Goal: Task Accomplishment & Management: Use online tool/utility

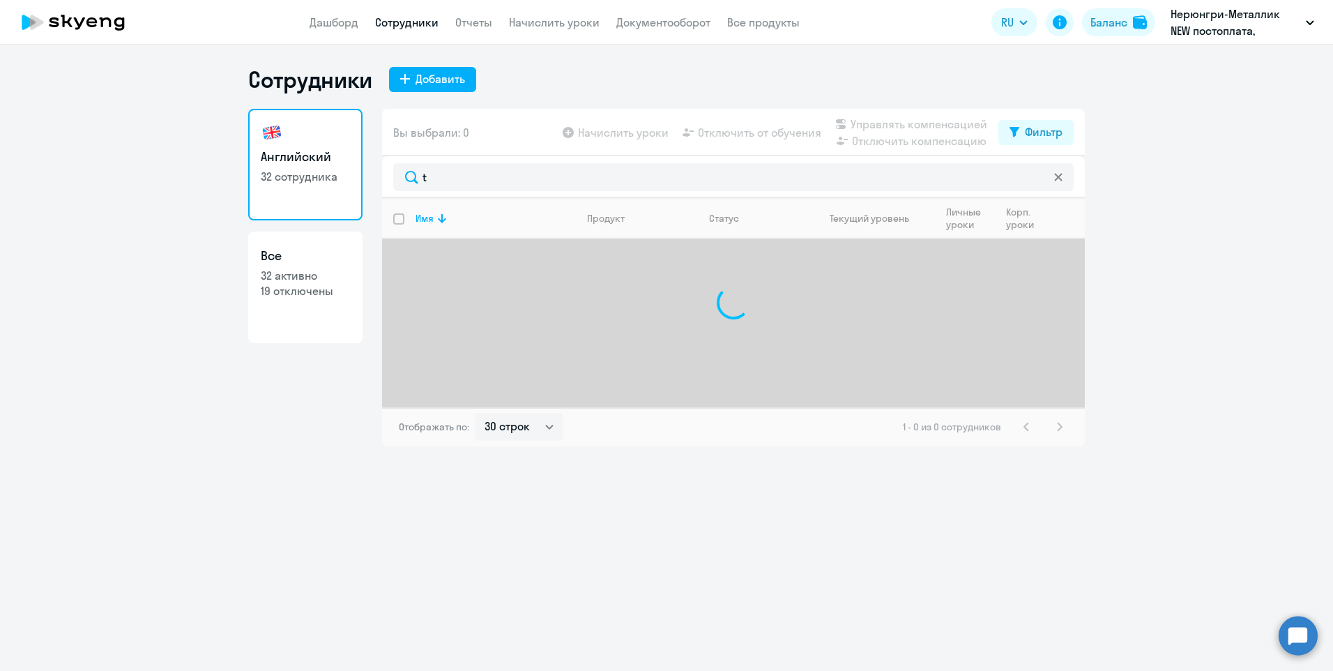
select select "30"
type input "t"
drag, startPoint x: 686, startPoint y: 26, endPoint x: 629, endPoint y: 26, distance: 56.5
click at [686, 26] on link "Документооборот" at bounding box center [663, 22] width 94 height 14
click at [531, 26] on link "Начислить уроки" at bounding box center [554, 22] width 91 height 14
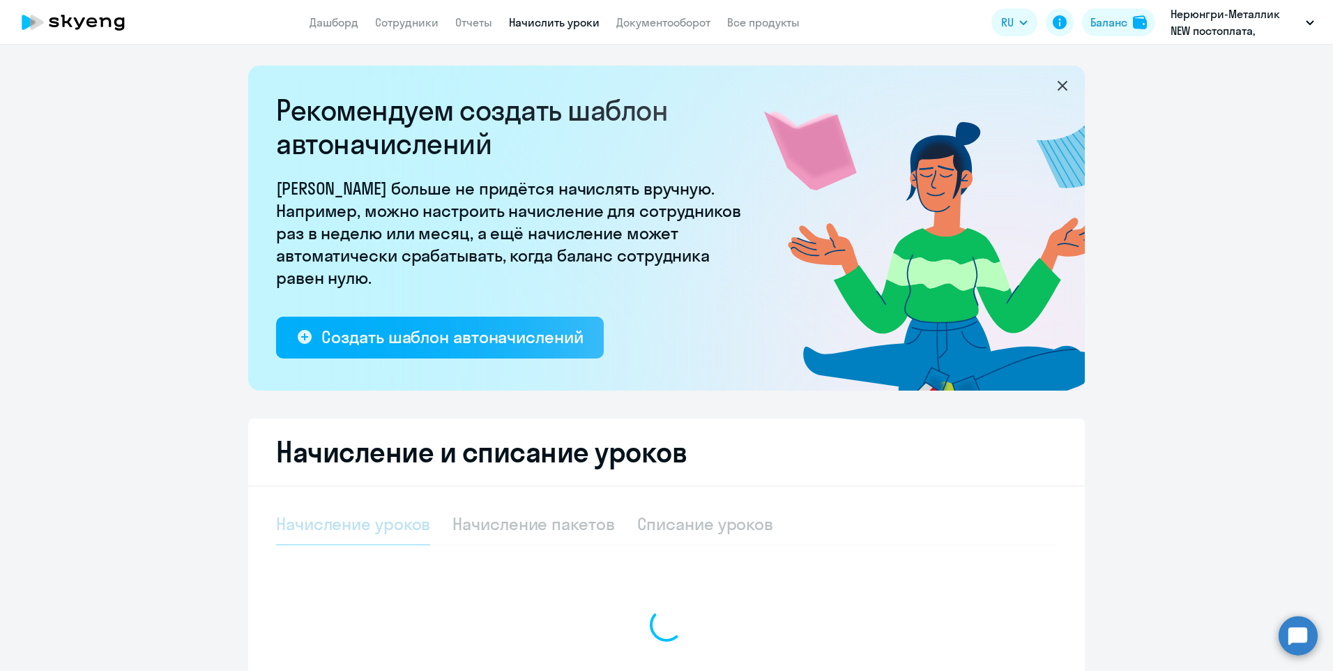
select select "10"
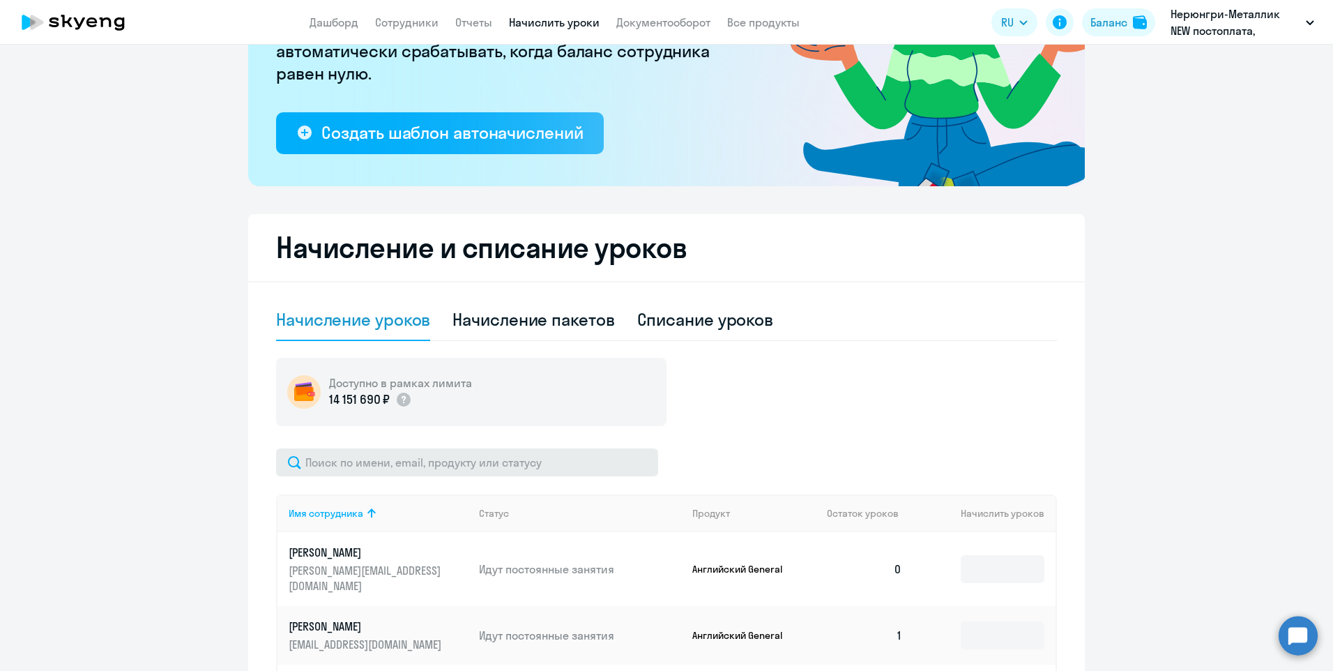
scroll to position [209, 0]
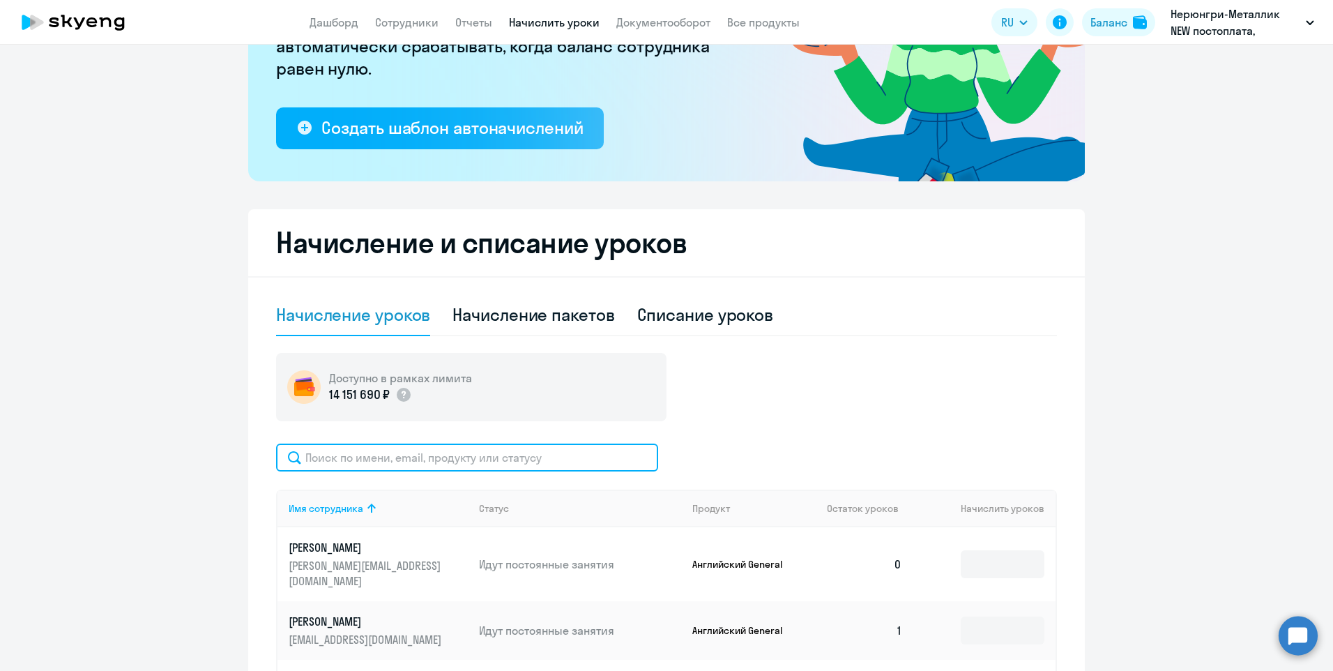
click at [422, 456] on input "text" at bounding box center [467, 457] width 382 height 28
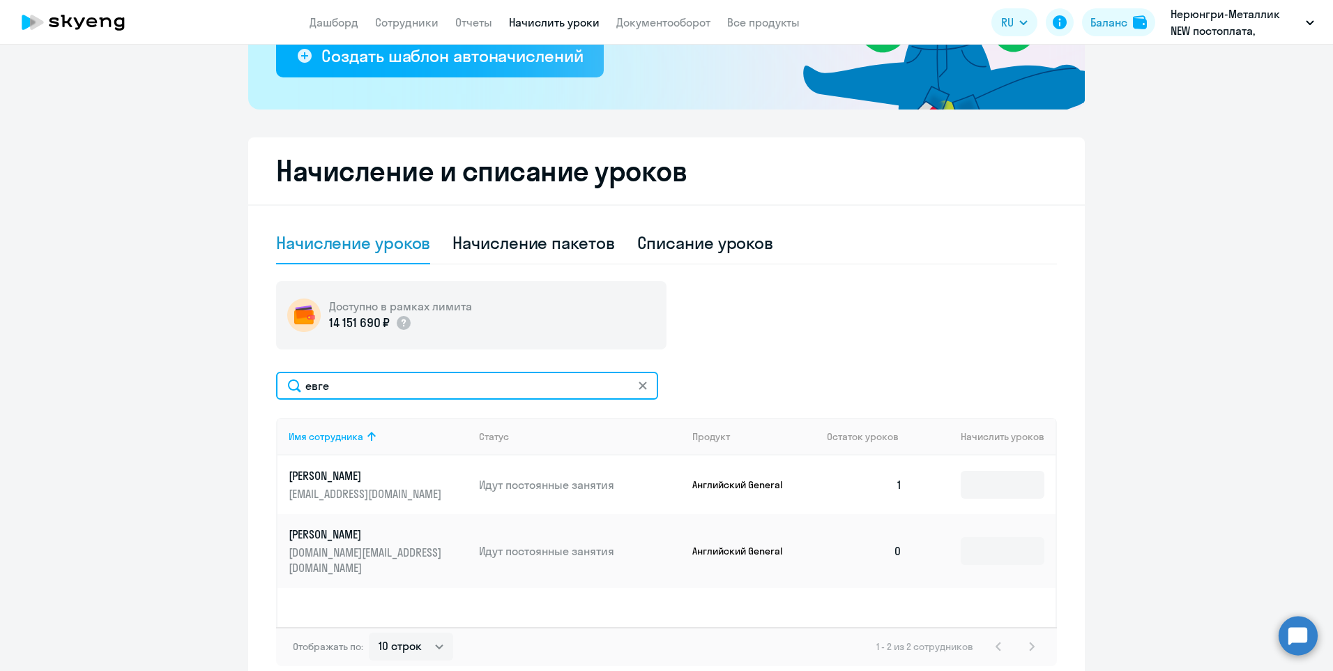
scroll to position [354, 0]
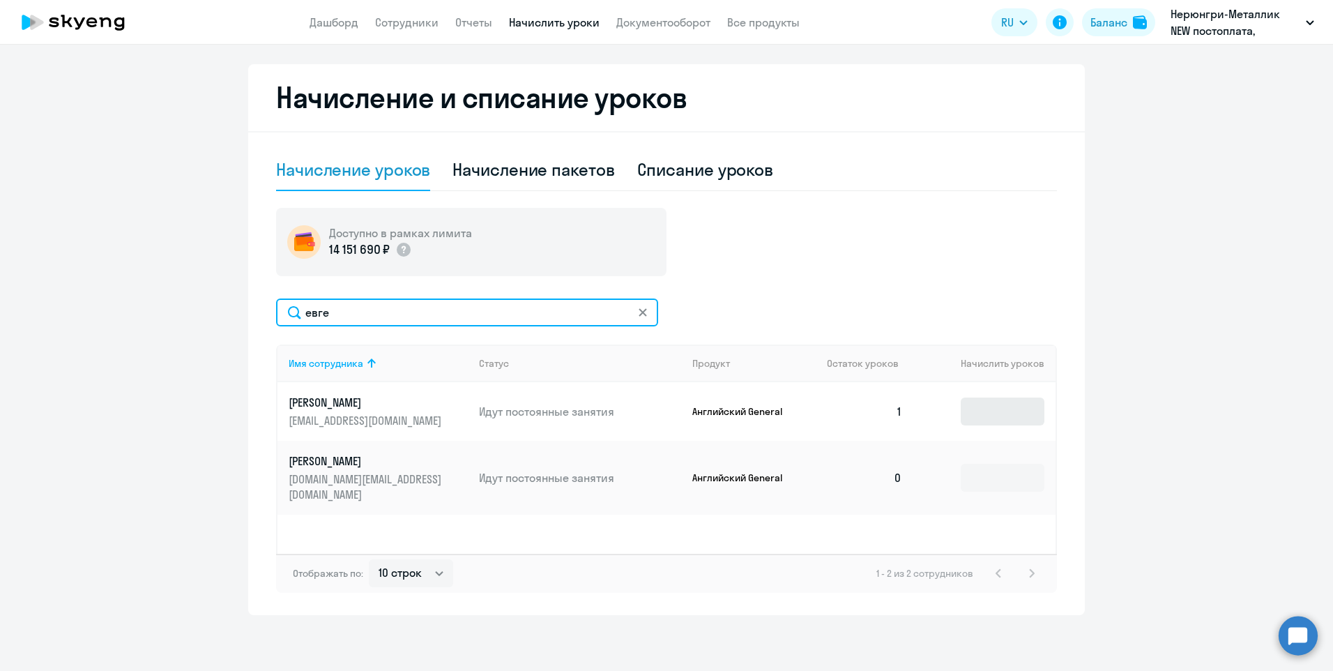
type input "евге"
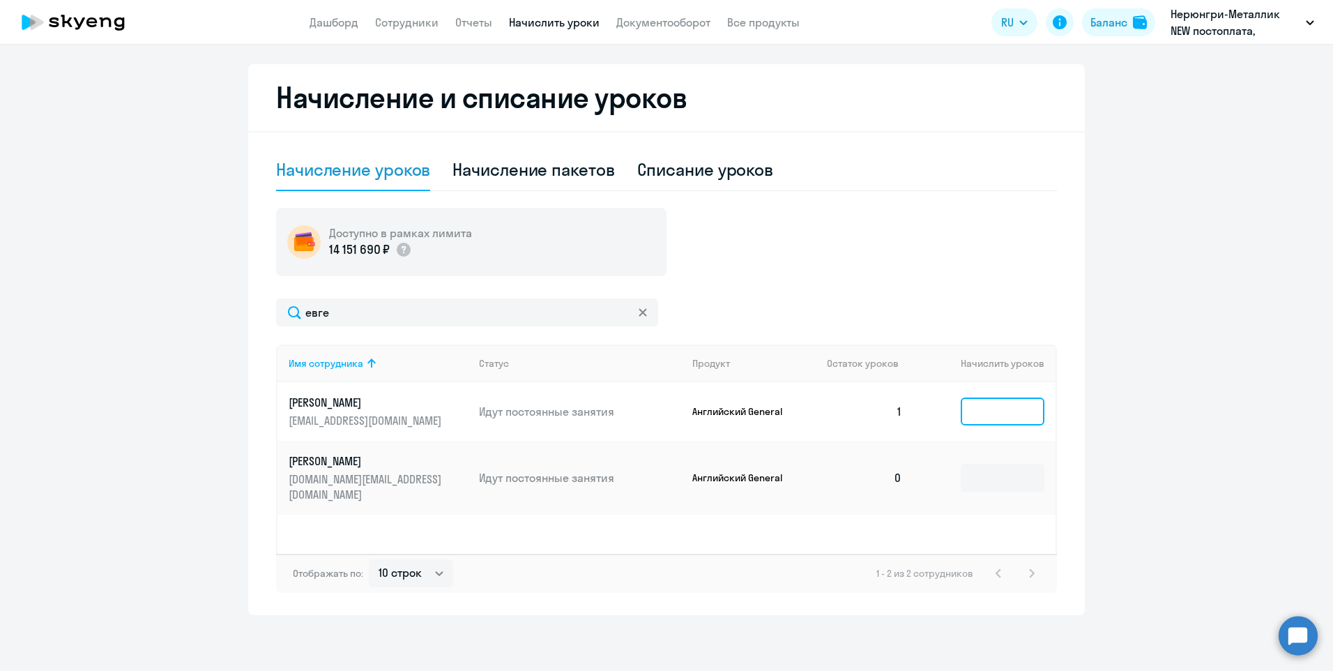
click at [973, 415] on input at bounding box center [1003, 411] width 84 height 28
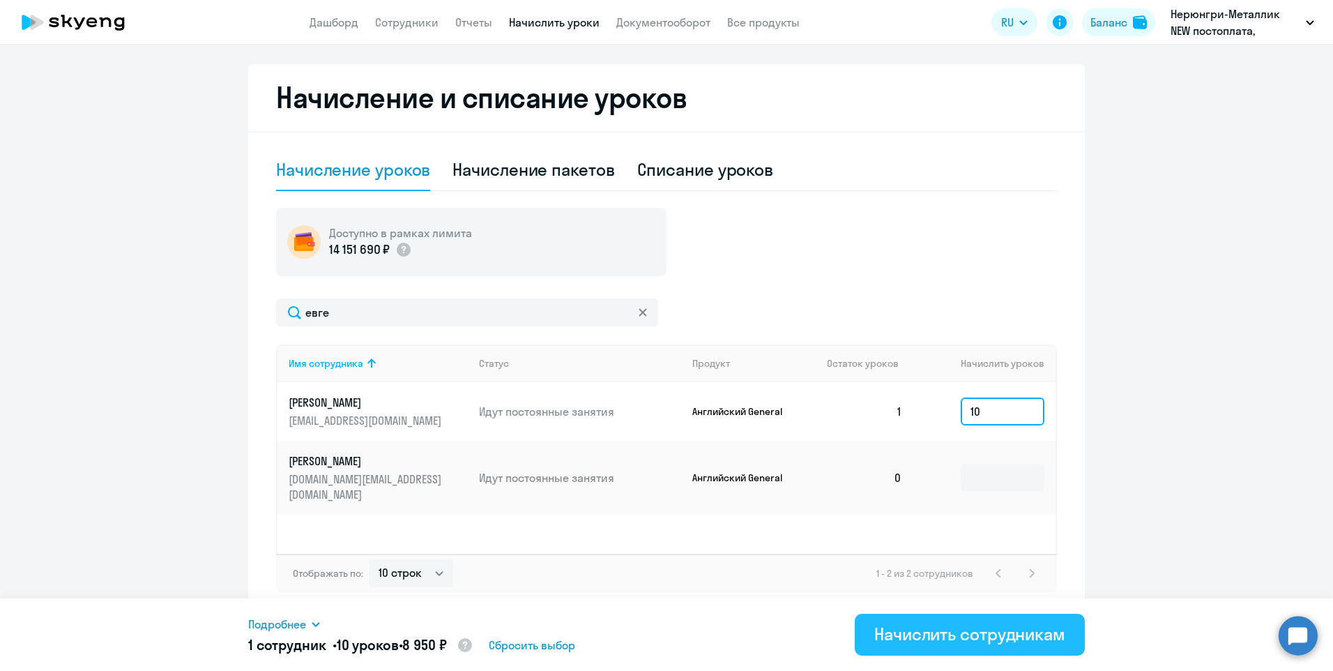
type input "10"
click at [928, 633] on div "Начислить сотрудникам" at bounding box center [969, 633] width 191 height 22
